Goal: Transaction & Acquisition: Book appointment/travel/reservation

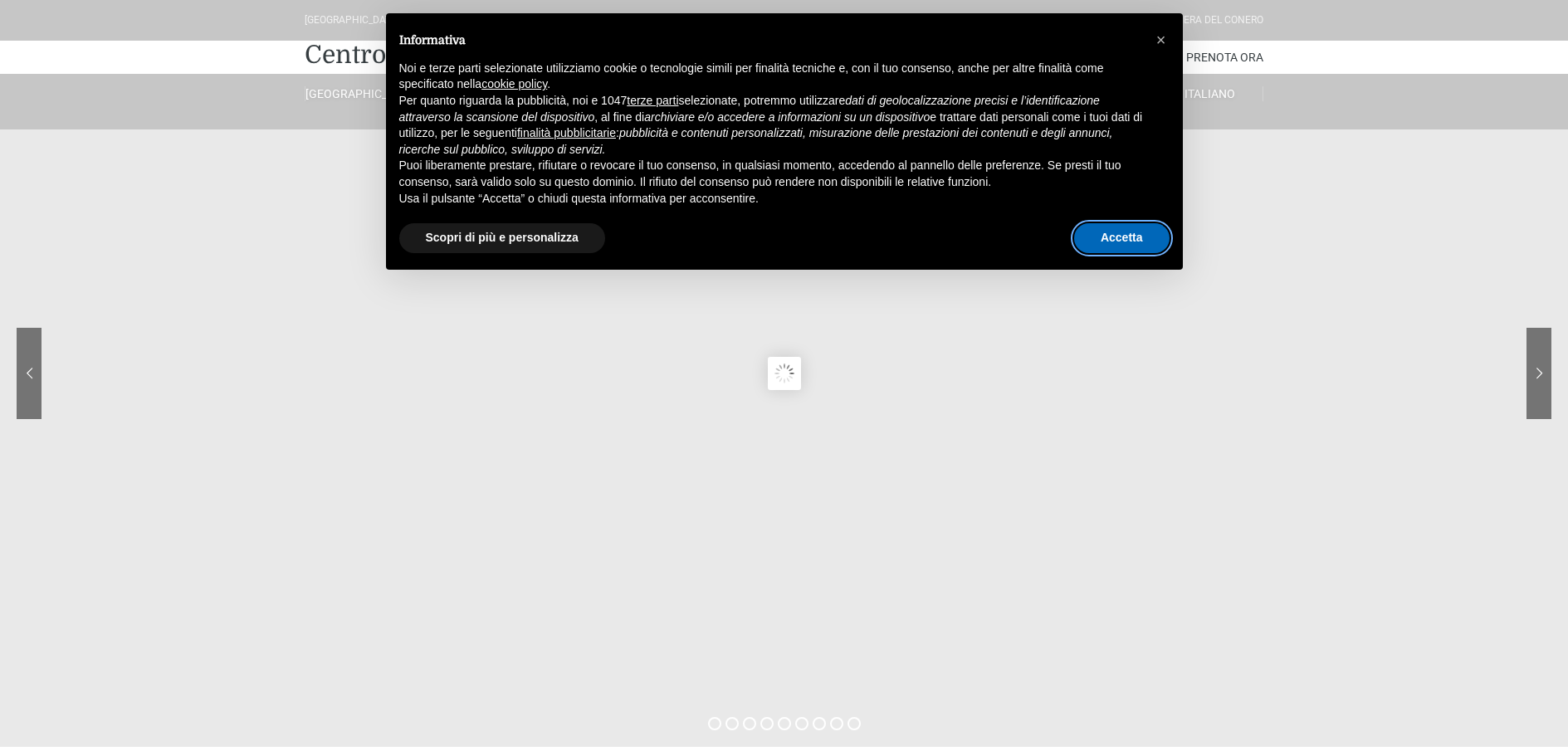
click at [1131, 235] on button "Accetta" at bounding box center [1121, 238] width 95 height 30
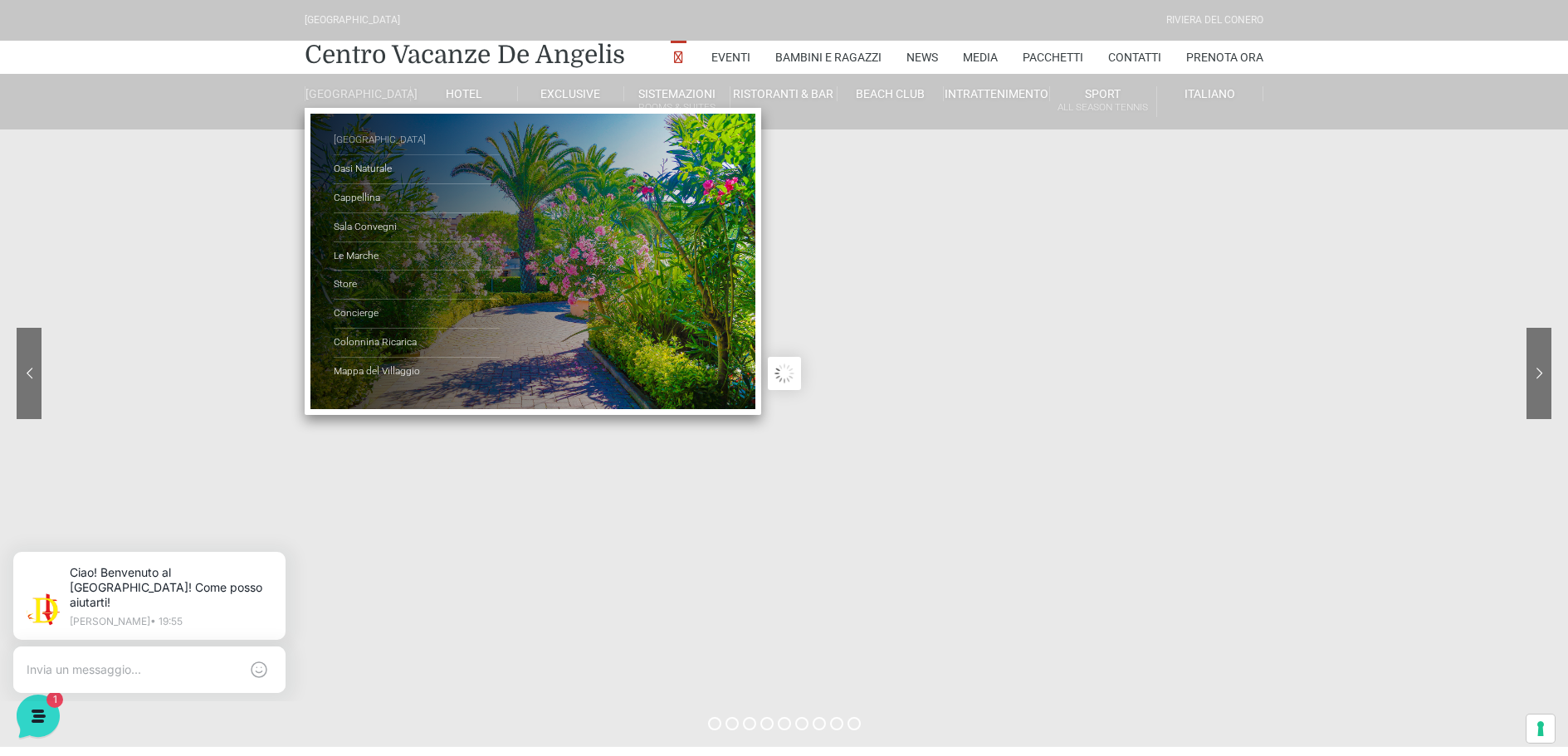
click at [362, 150] on link "[GEOGRAPHIC_DATA]" at bounding box center [417, 140] width 166 height 29
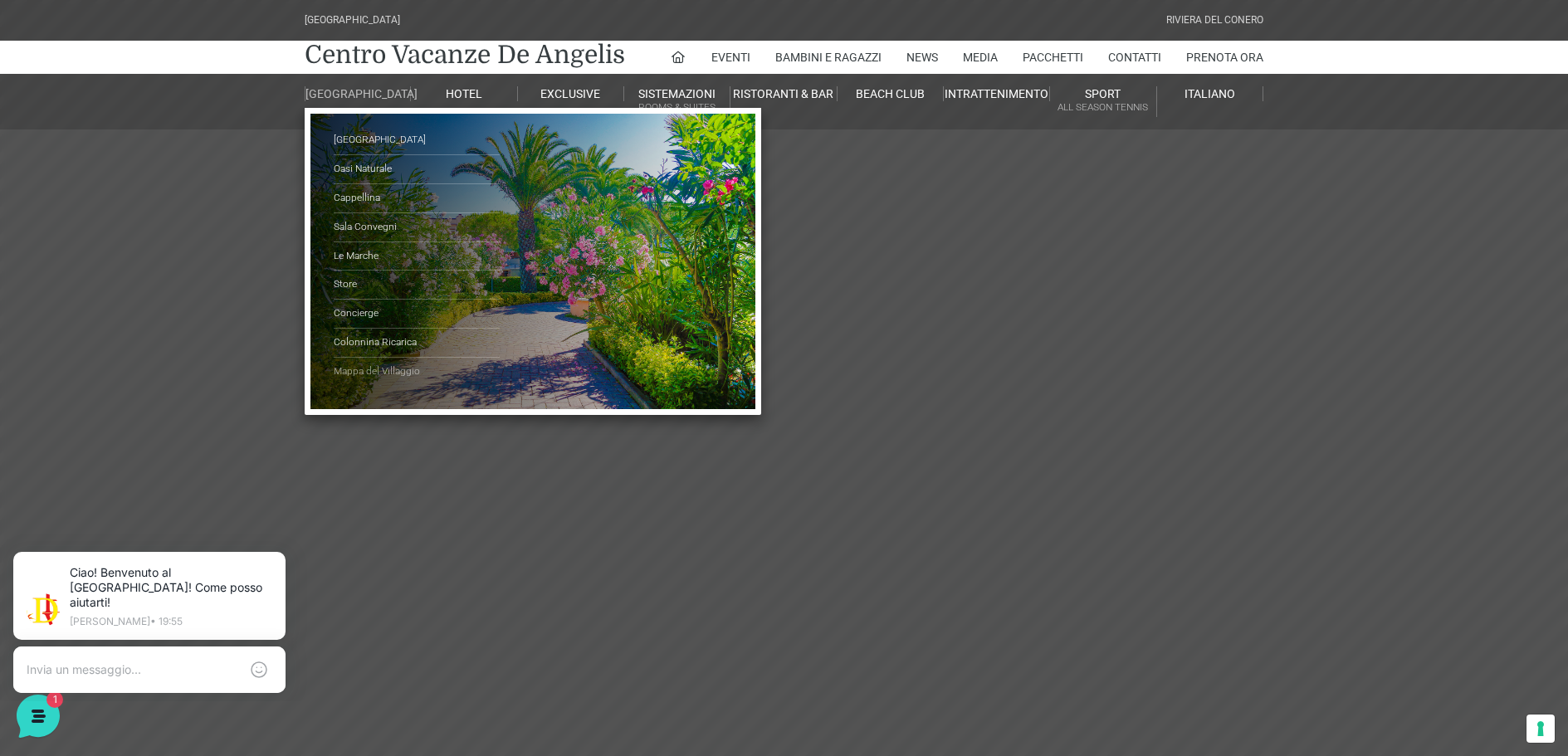
click at [394, 382] on link "Mappa del Villaggio" at bounding box center [417, 372] width 166 height 28
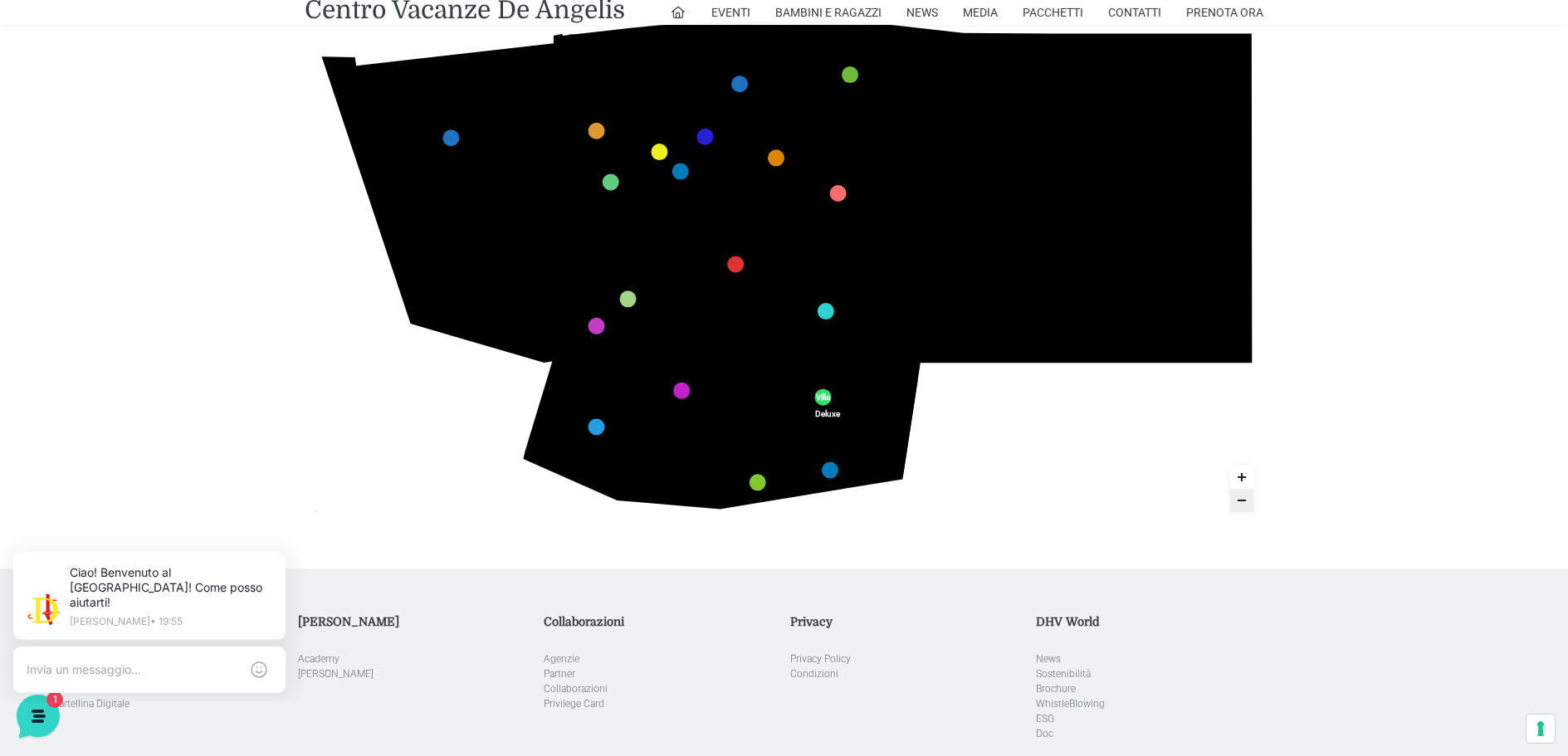
scroll to position [337, 0]
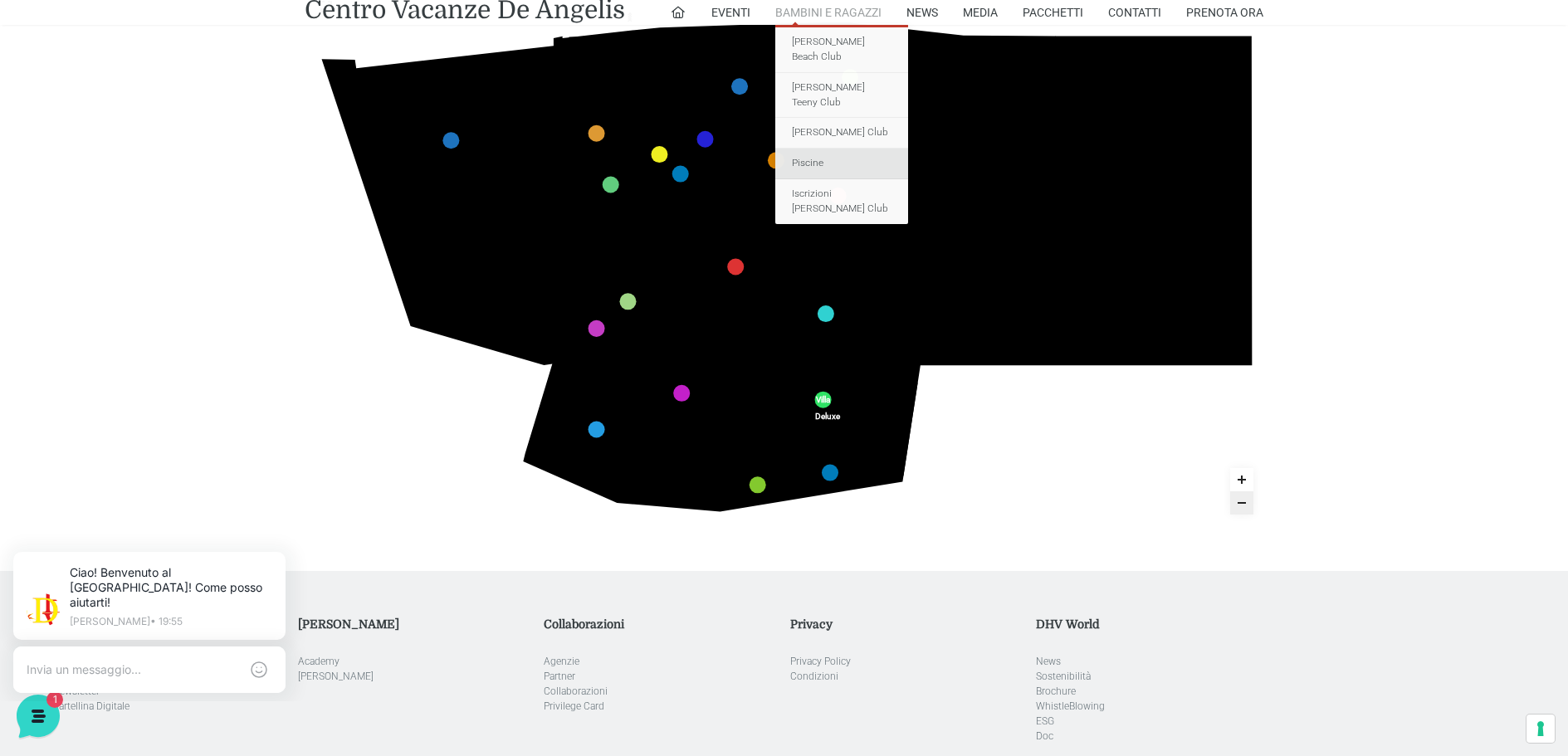
click at [812, 149] on link "Piscine" at bounding box center [841, 164] width 133 height 31
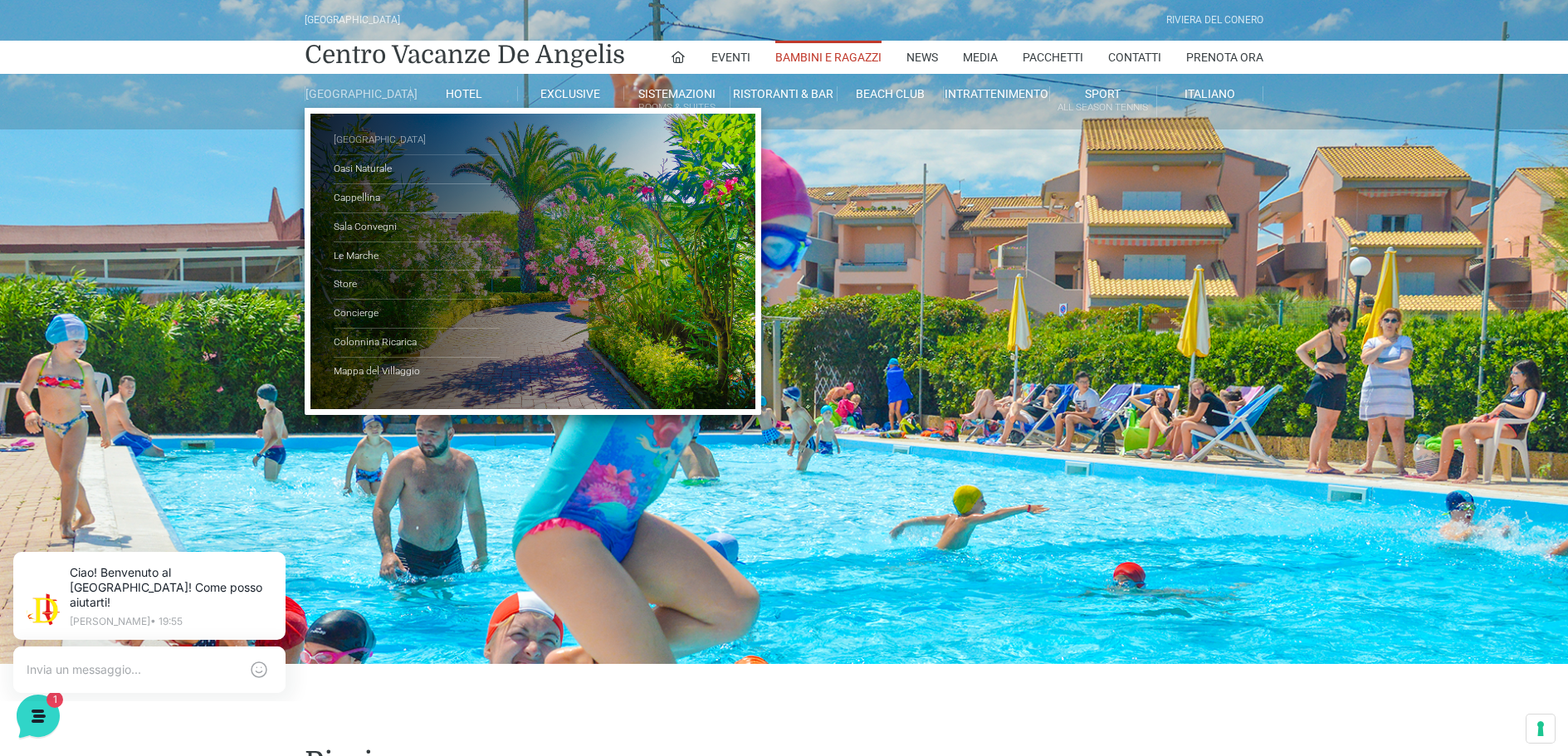
click at [369, 146] on link "[GEOGRAPHIC_DATA]" at bounding box center [417, 140] width 166 height 29
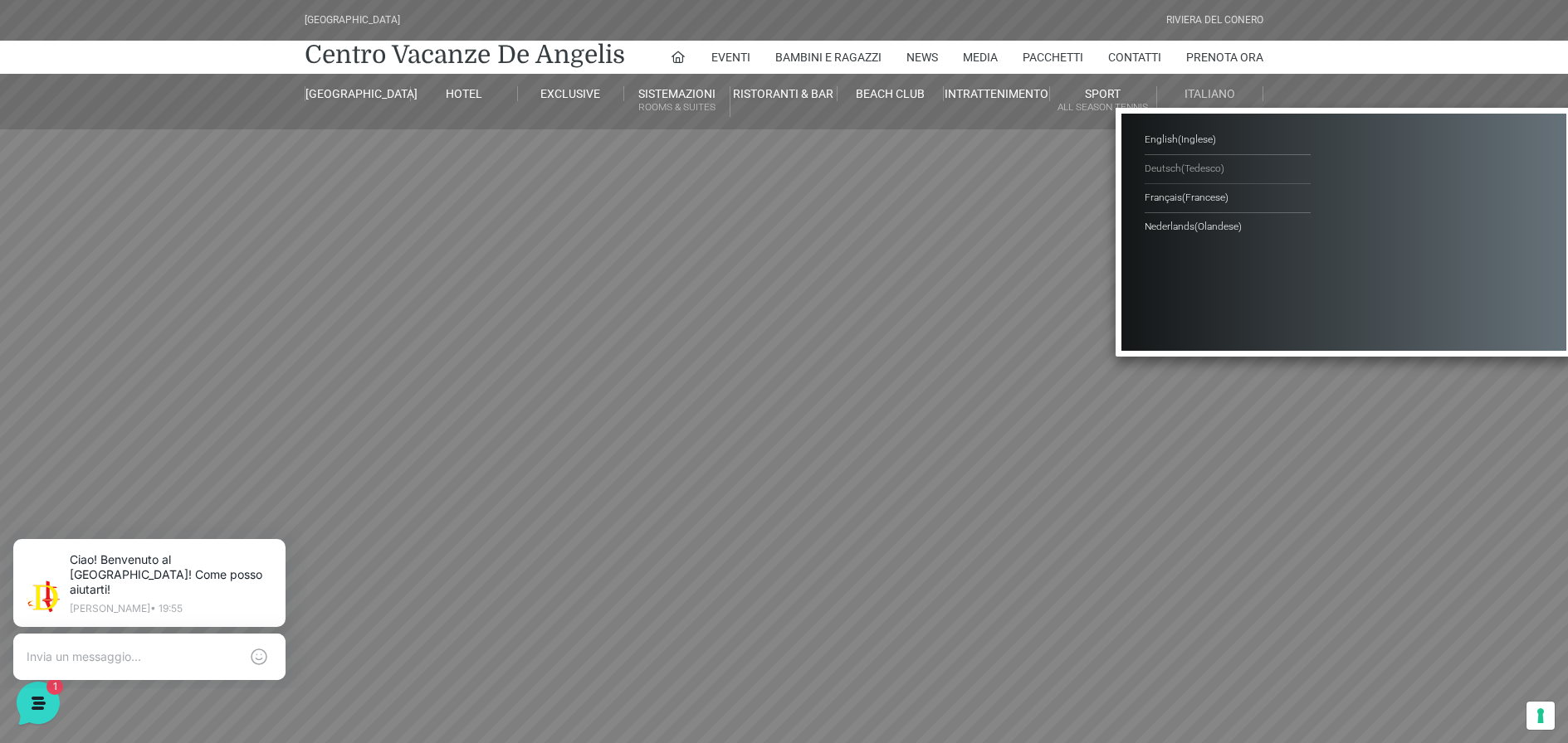
click at [1161, 166] on span "Deutsch" at bounding box center [1162, 168] width 36 height 11
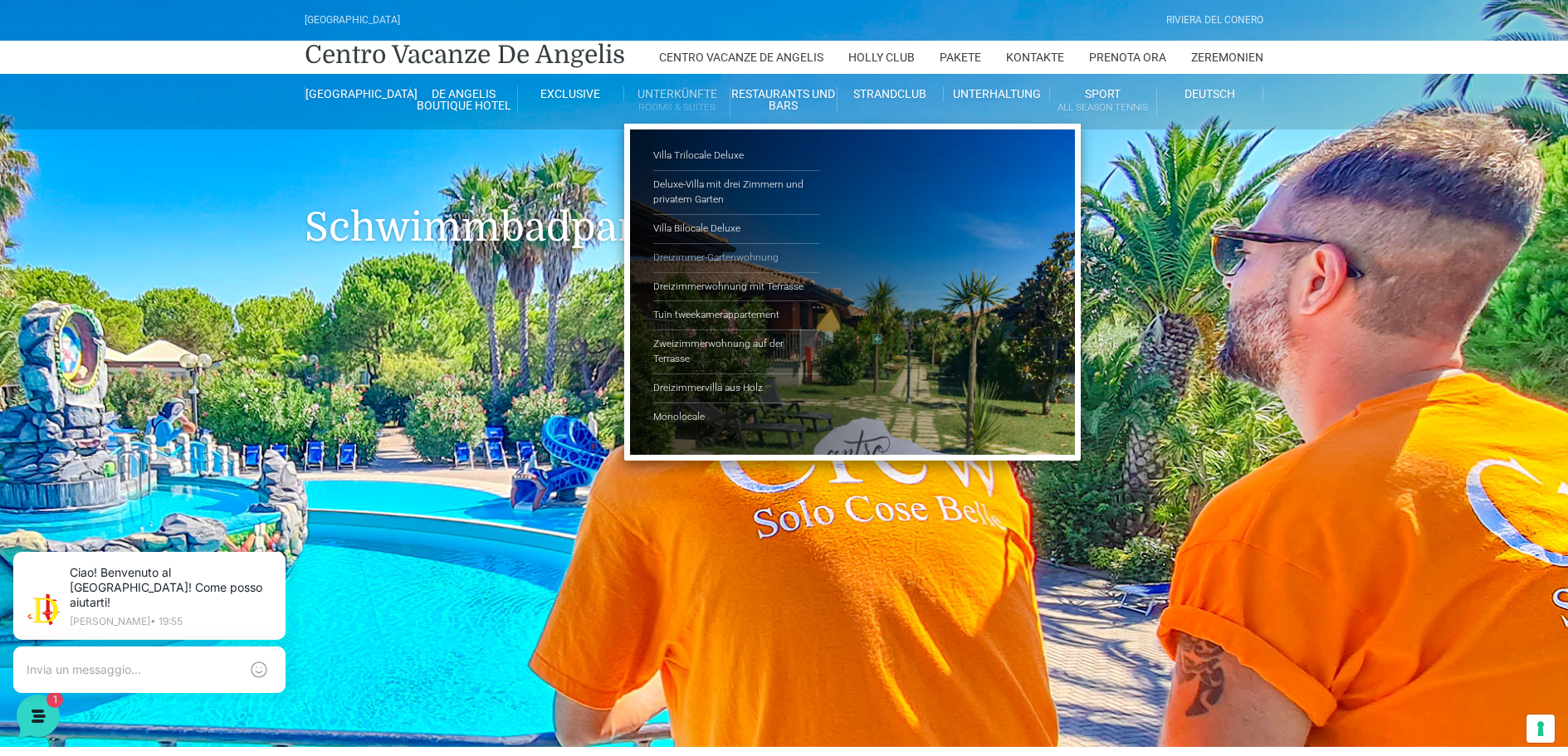
click at [729, 257] on link "Dreizimmer-Gartenwohnung" at bounding box center [736, 258] width 166 height 29
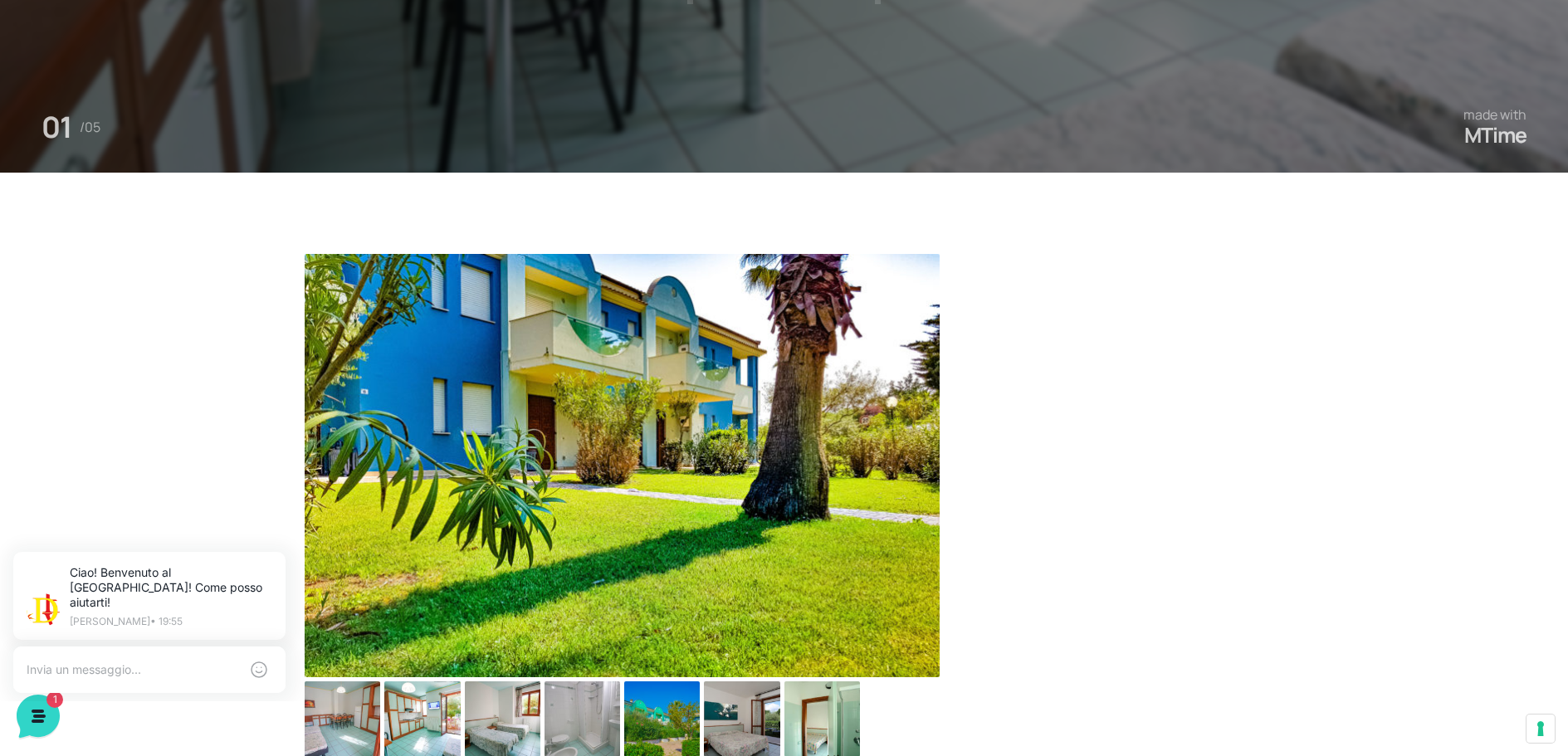
scroll to position [833, 0]
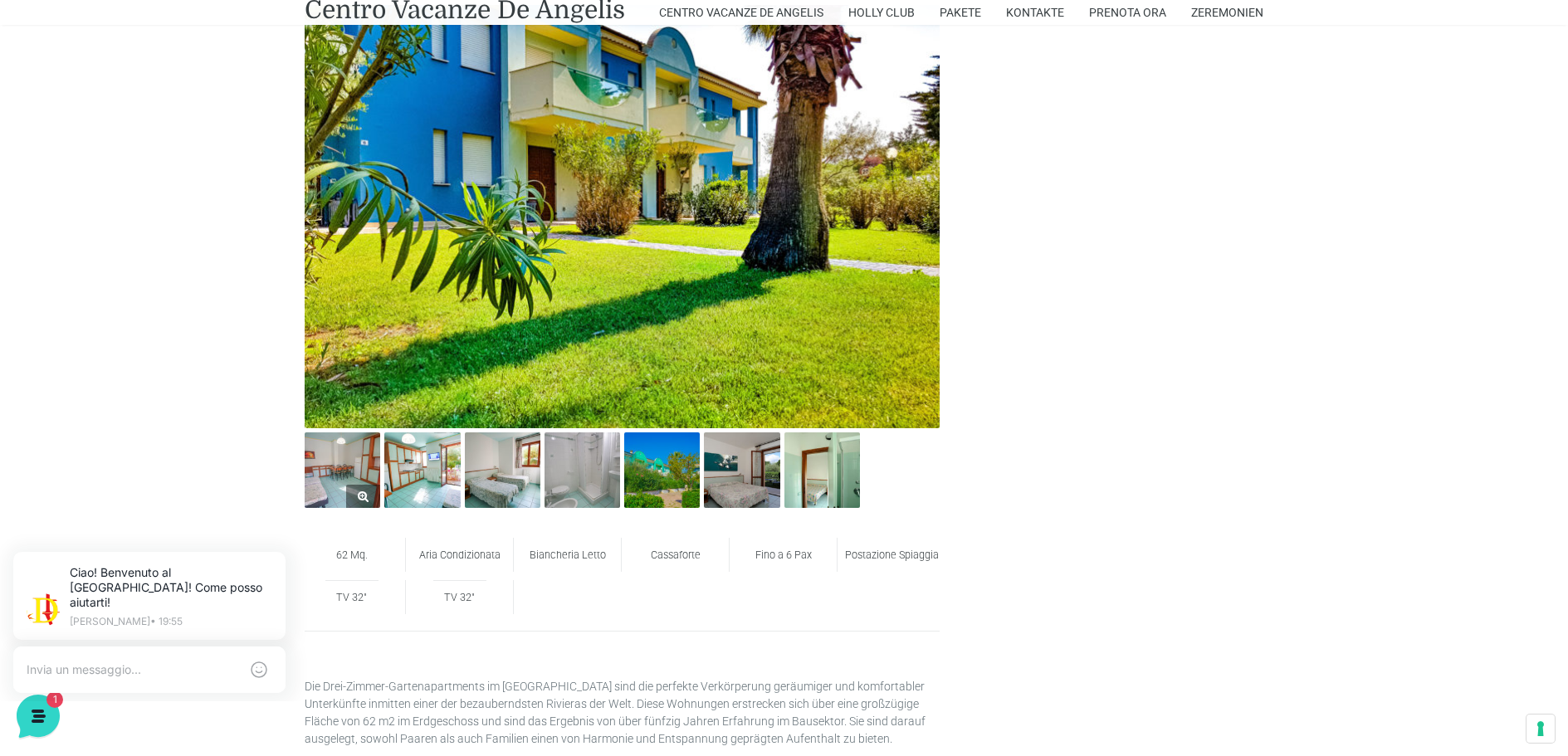
click at [352, 478] on img at bounding box center [343, 471] width 76 height 76
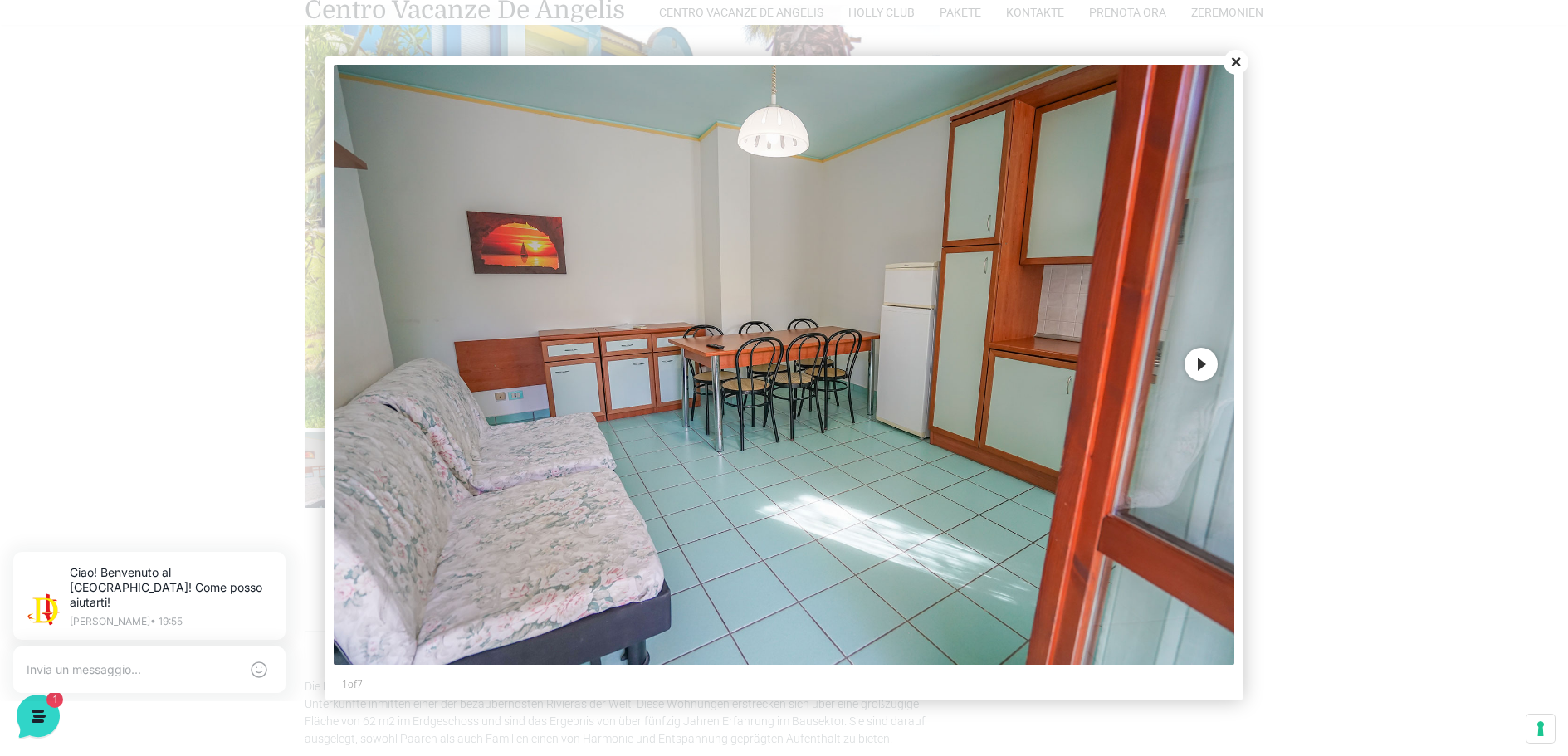
click at [1207, 367] on button "Next" at bounding box center [1202, 365] width 33 height 33
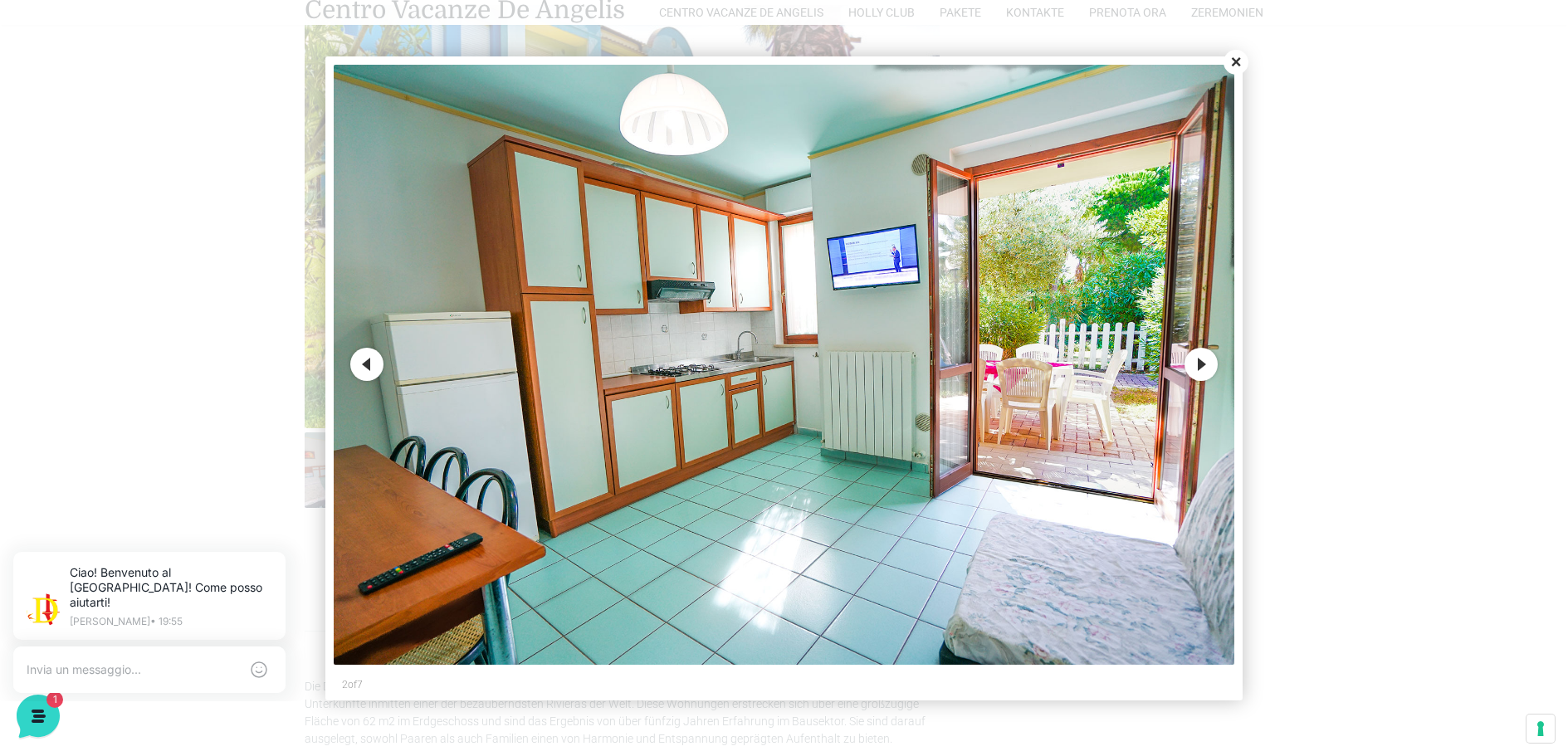
click at [1207, 367] on button "Next" at bounding box center [1202, 365] width 33 height 33
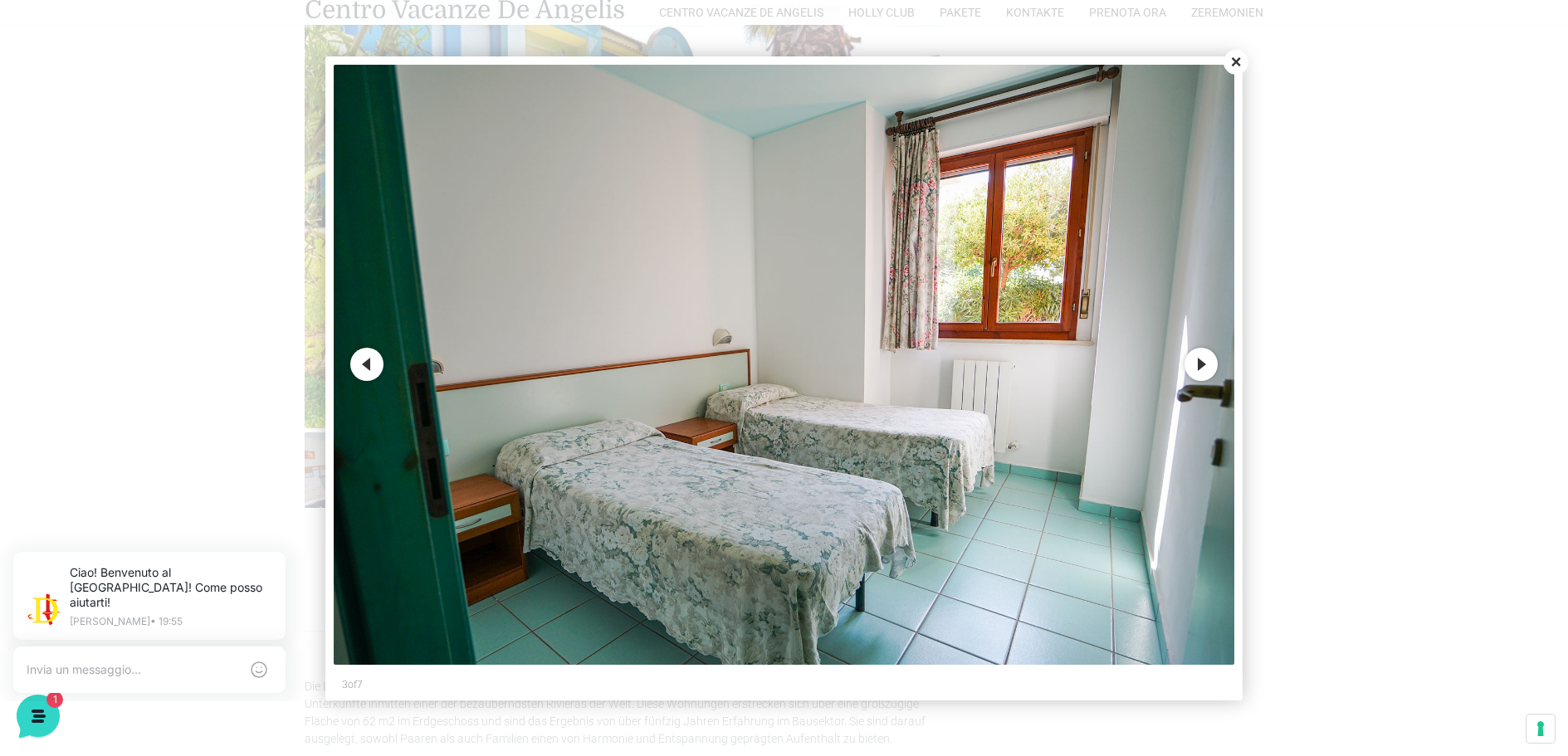
click at [1207, 367] on button "Next" at bounding box center [1202, 365] width 33 height 33
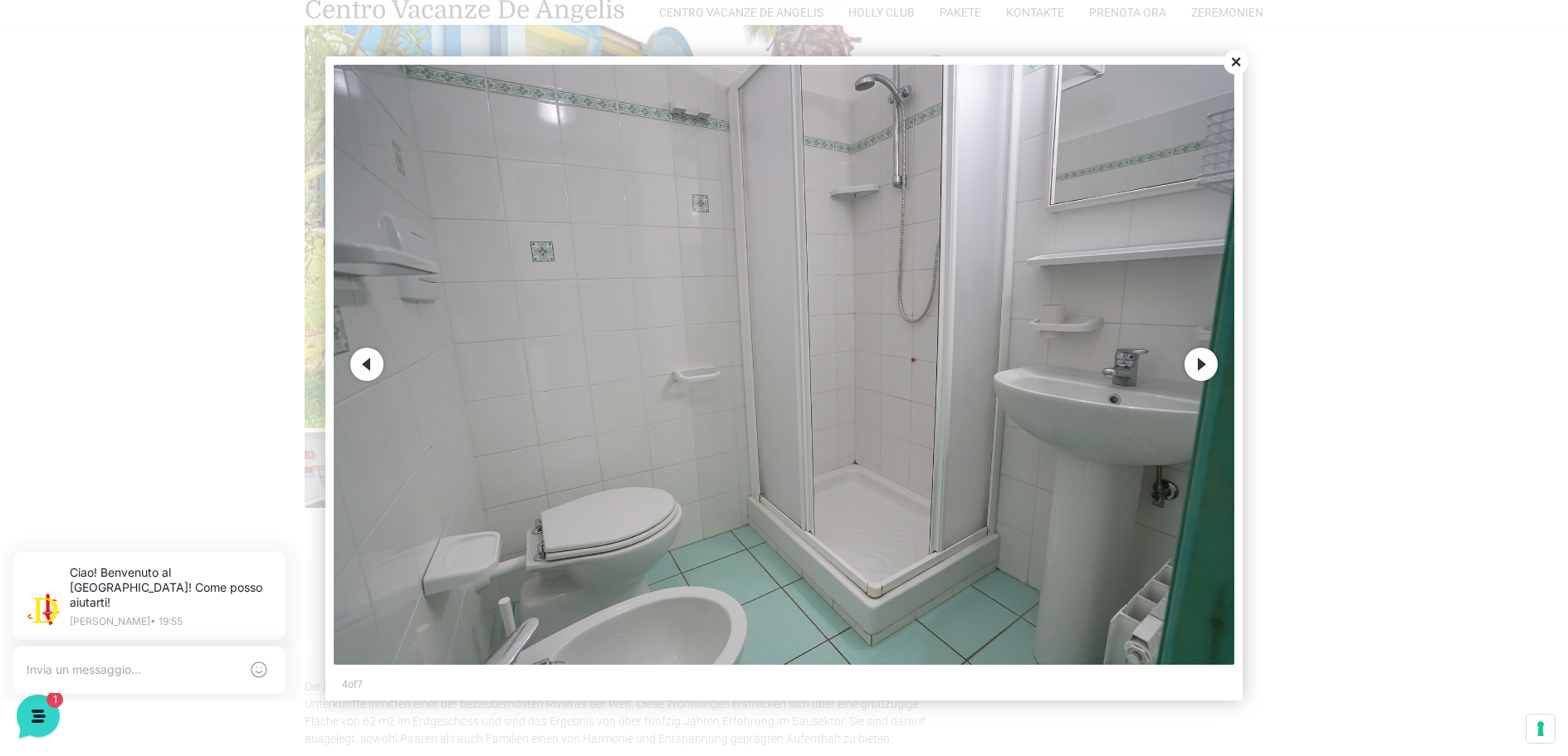
click at [1207, 367] on button "Next" at bounding box center [1202, 365] width 33 height 33
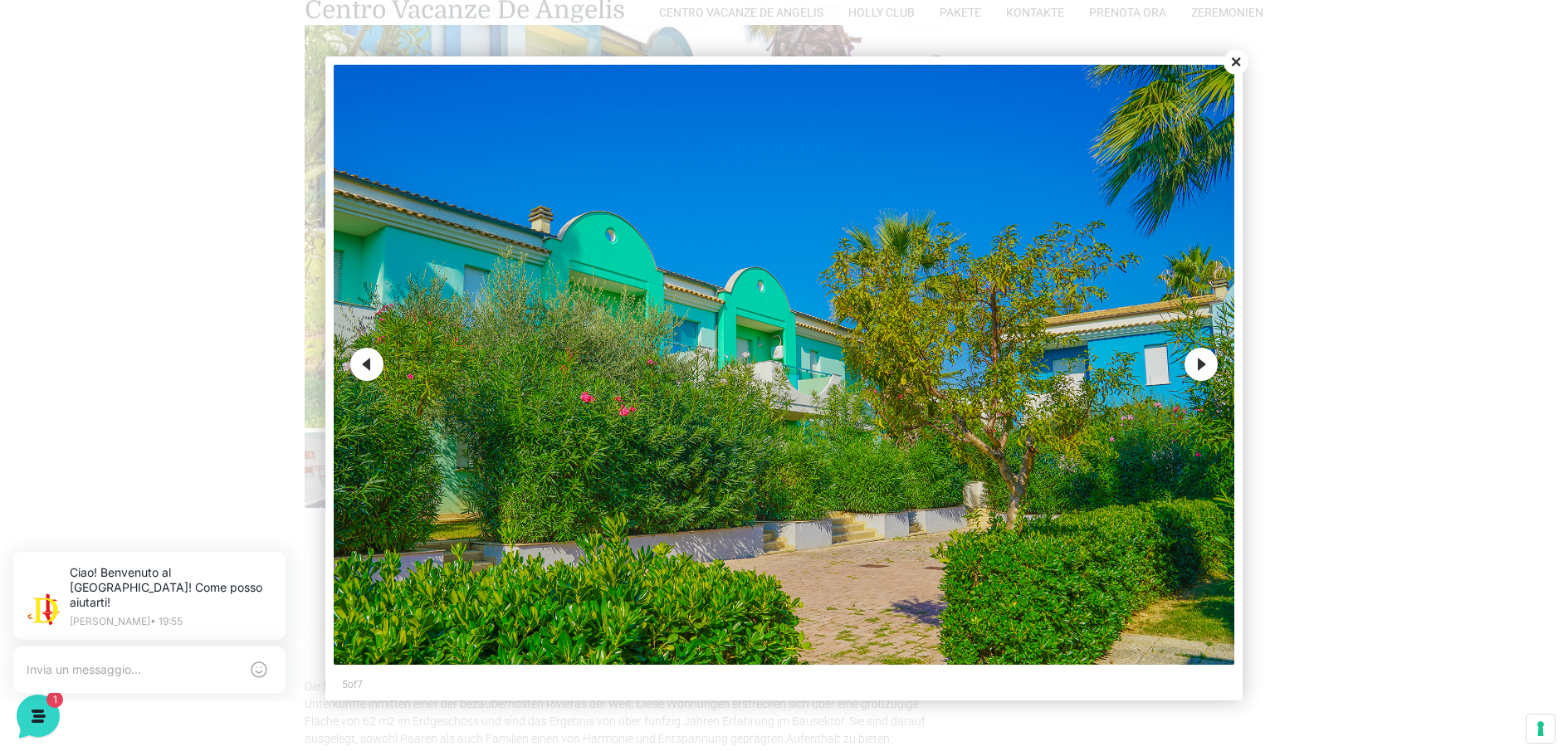
click at [1207, 367] on button "Next" at bounding box center [1202, 365] width 33 height 33
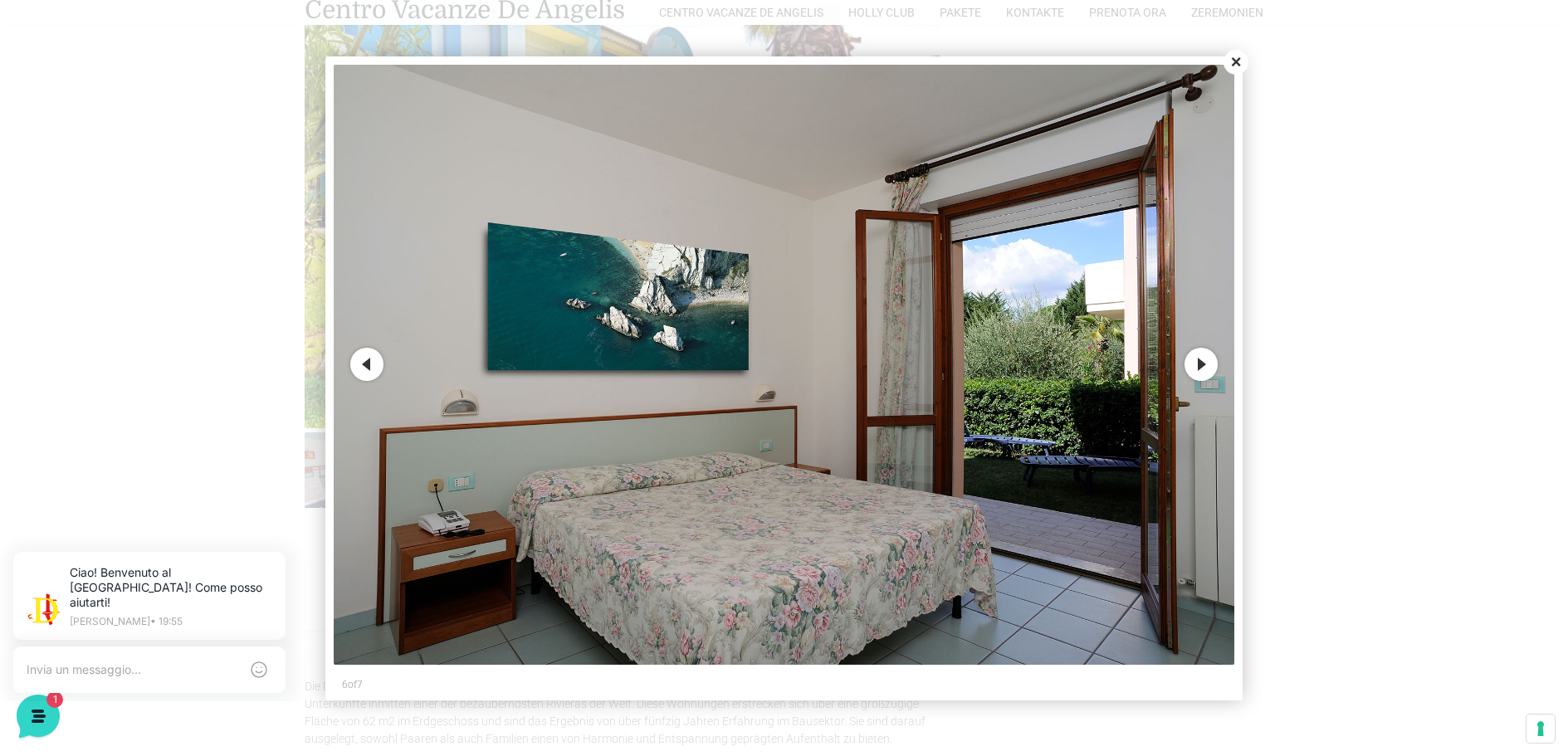
click at [1207, 367] on button "Next" at bounding box center [1202, 365] width 33 height 33
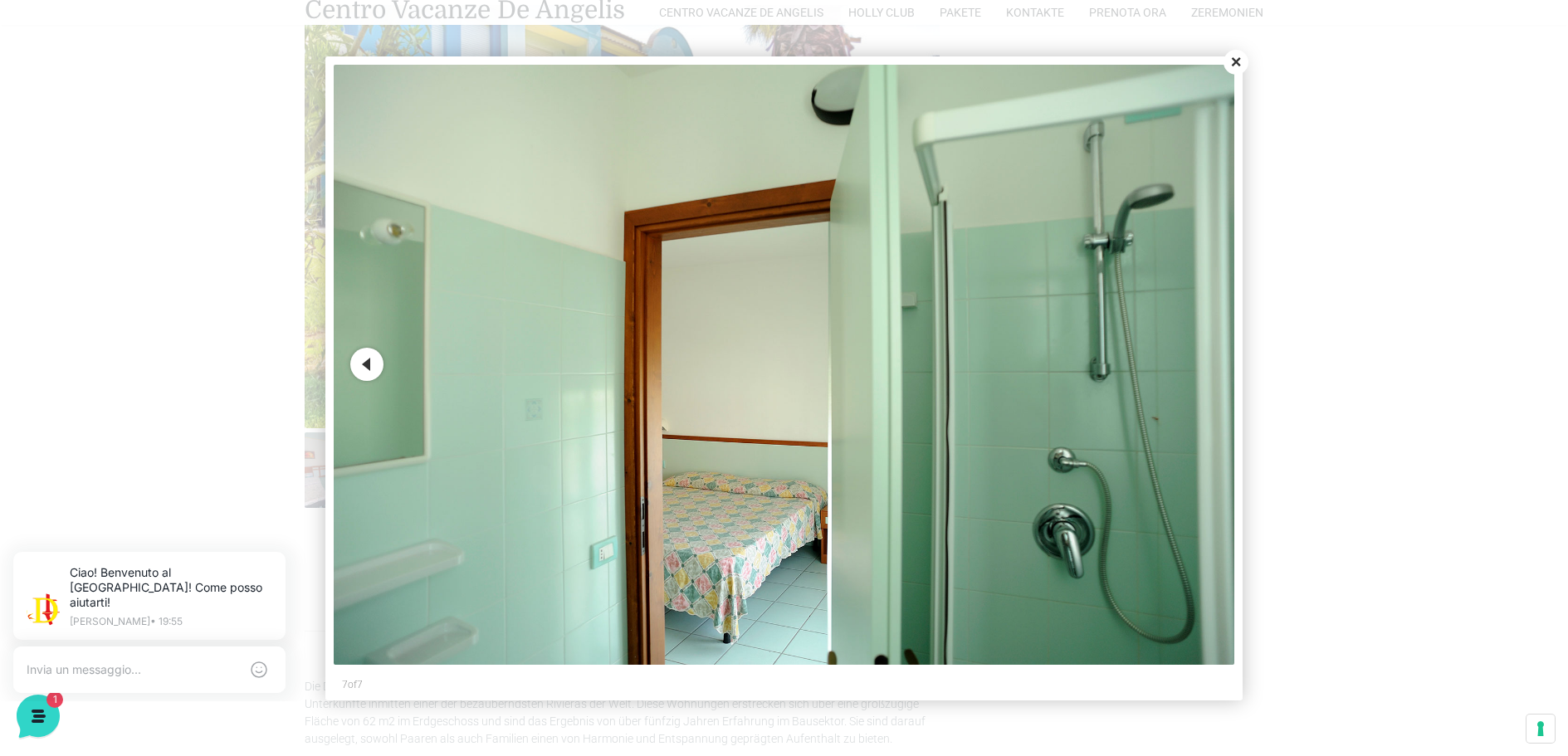
click at [1235, 64] on button "Close" at bounding box center [1236, 63] width 25 height 25
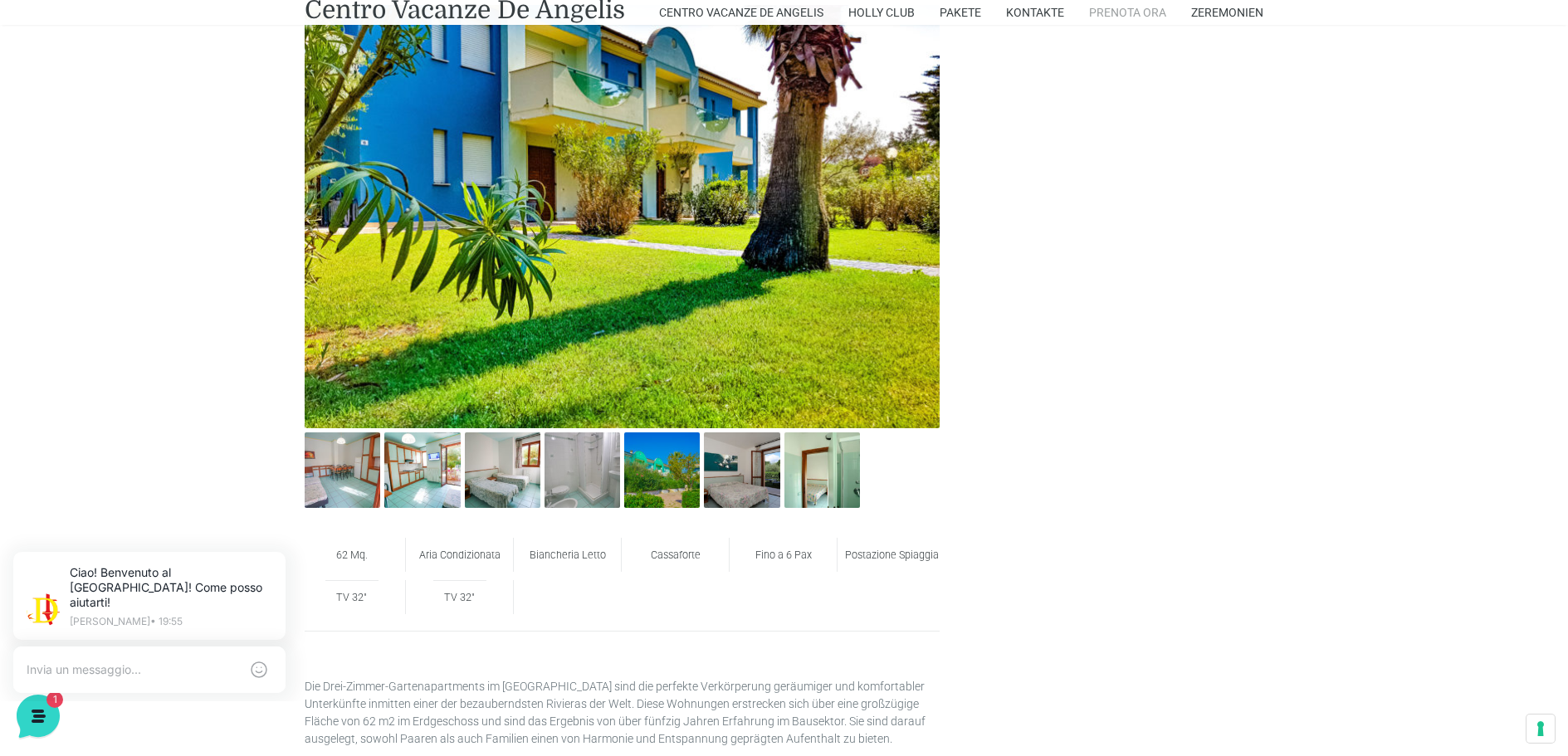
click at [1140, 11] on link "Prenota Ora" at bounding box center [1128, 12] width 78 height 25
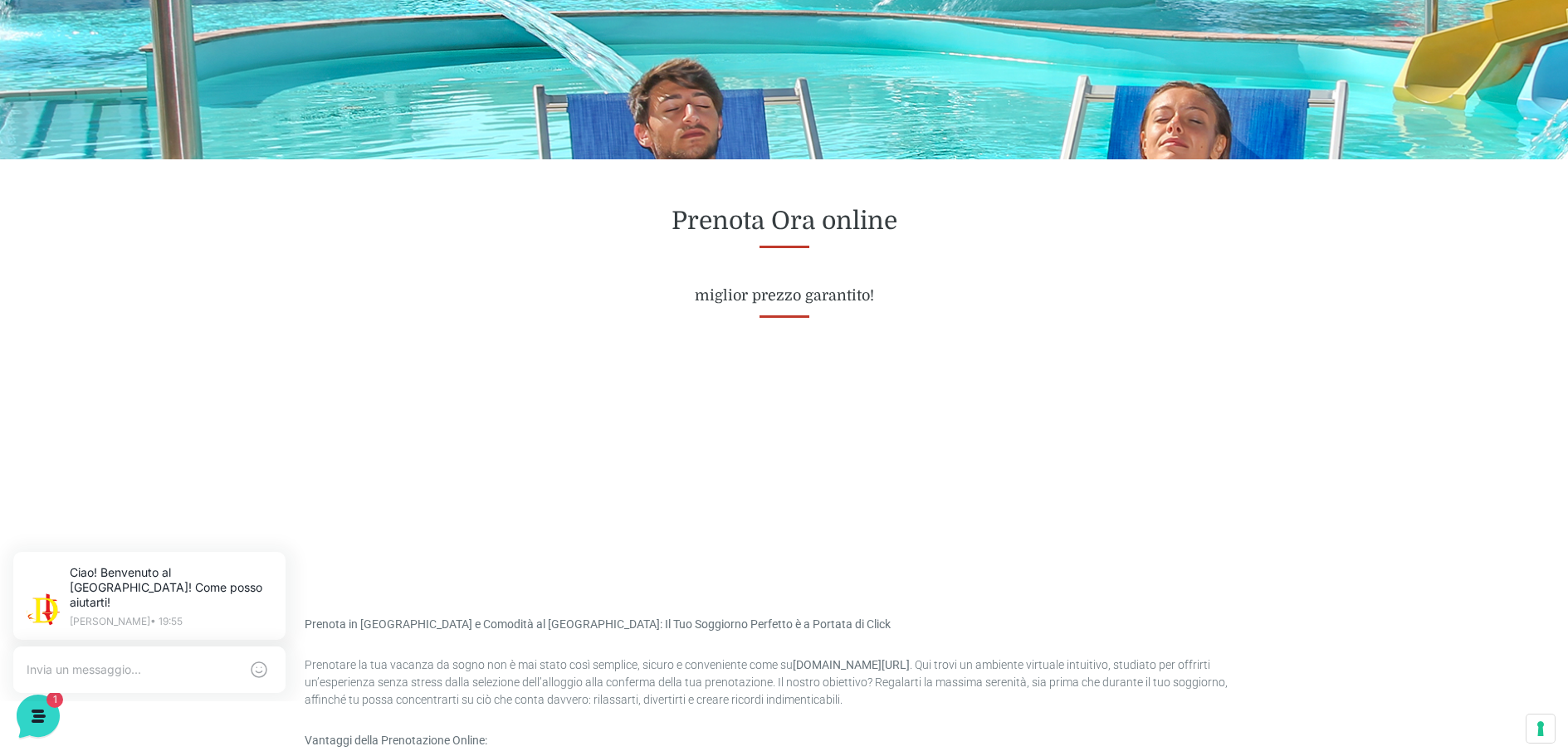
scroll to position [498, 0]
